Goal: Information Seeking & Learning: Stay updated

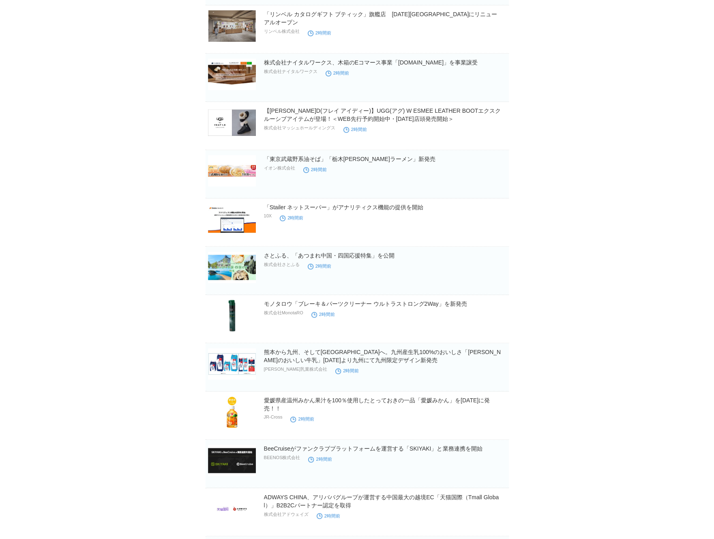
scroll to position [2732, 0]
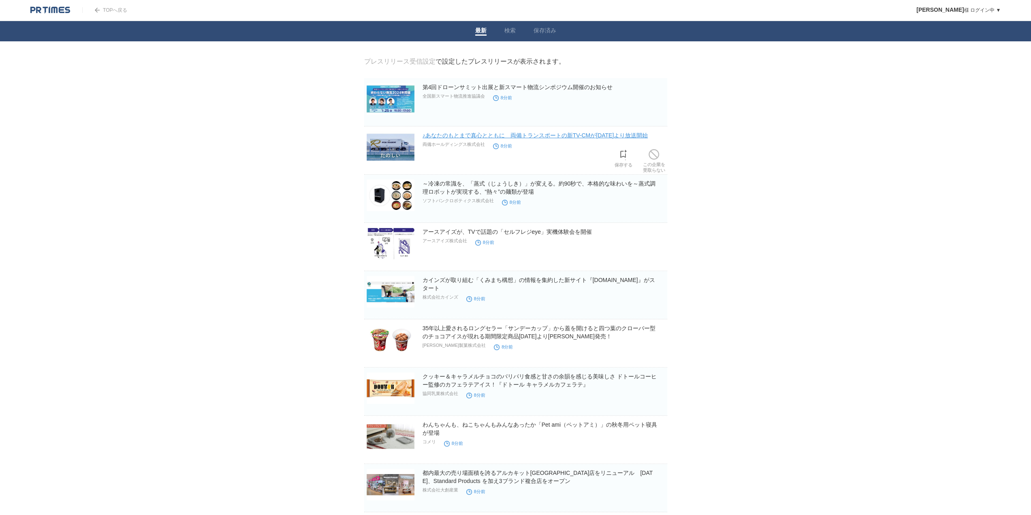
click at [572, 137] on link "♪あなたのもとまで真心とともに　両備トランスポートの新TV-CMが[DATE]より放送開始" at bounding box center [536, 135] width 226 height 6
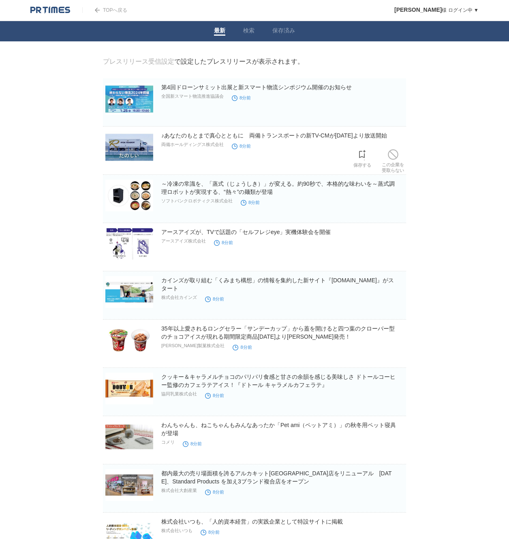
click at [213, 133] on h2 "♪あなたのもとまで真心とともに　両備トランスポートの新TV-CMが[DATE]より放送開始" at bounding box center [282, 135] width 243 height 8
click at [214, 139] on h2 "♪あなたのもとまで真心とともに　両備トランスポートの新TV-CMが[DATE]より放送開始" at bounding box center [282, 135] width 243 height 8
click at [214, 137] on link "♪あなたのもとまで真心とともに　両備トランスポートの新TV-CMが[DATE]より放送開始" at bounding box center [274, 135] width 226 height 6
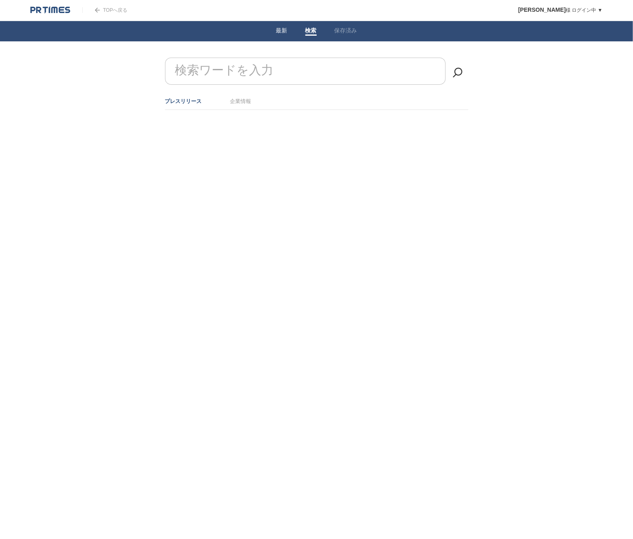
click at [277, 30] on link "最新" at bounding box center [281, 31] width 11 height 9
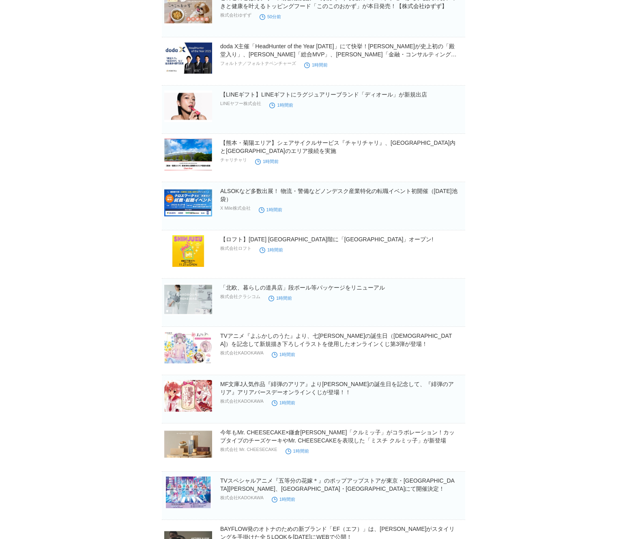
scroll to position [1216, 0]
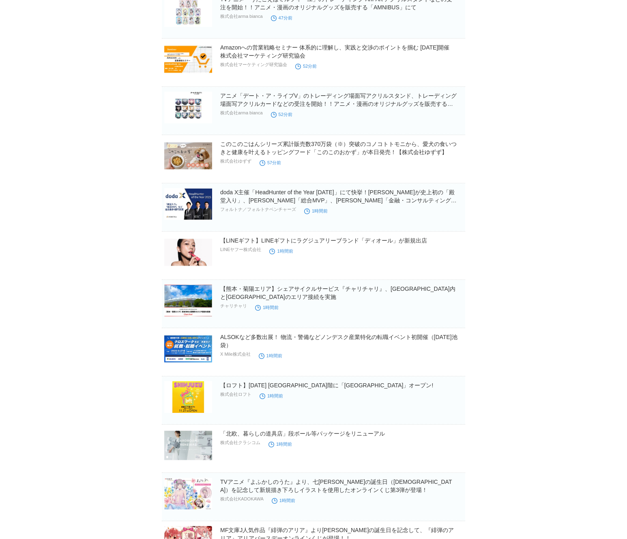
scroll to position [990, 0]
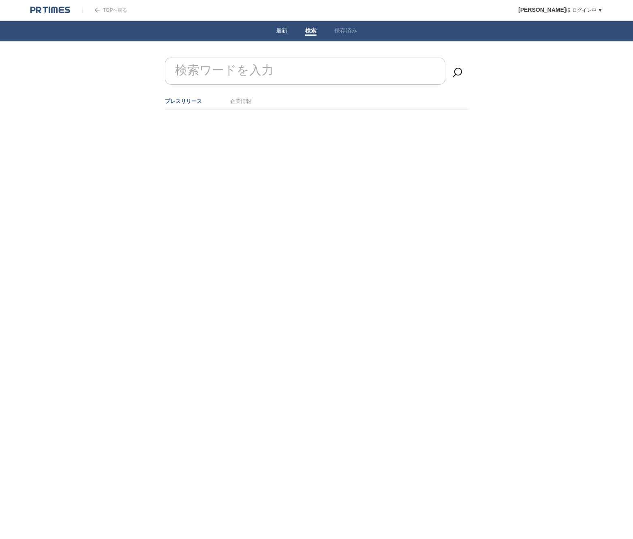
click at [286, 32] on link "最新" at bounding box center [281, 31] width 11 height 9
